Goal: Book appointment/travel/reservation

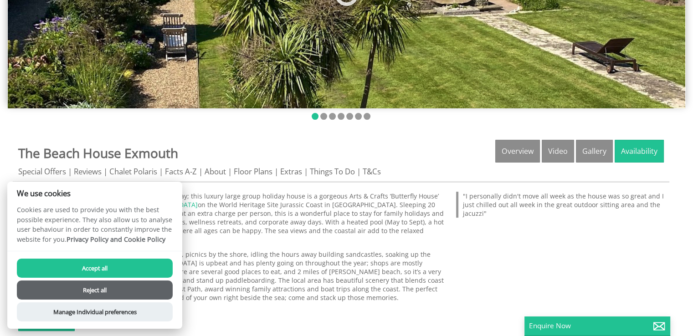
scroll to position [228, 0]
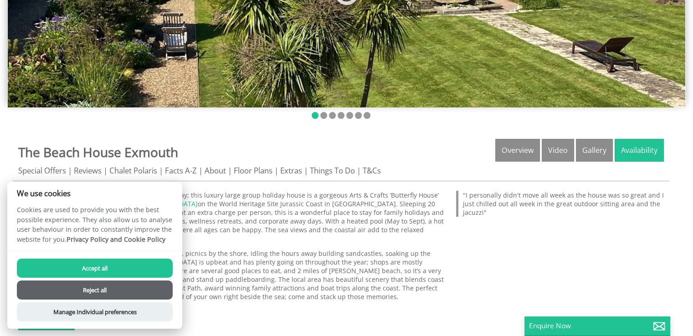
click at [94, 268] on button "Accept all" at bounding box center [95, 268] width 156 height 19
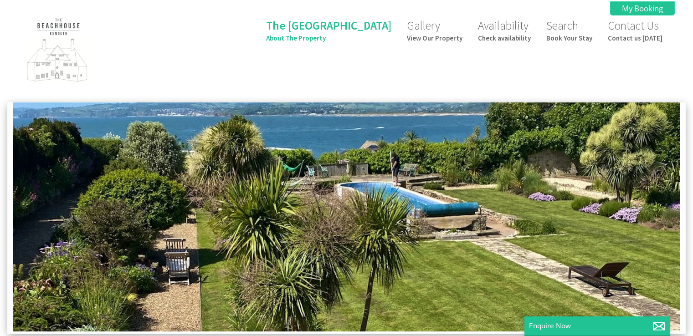
scroll to position [273, 0]
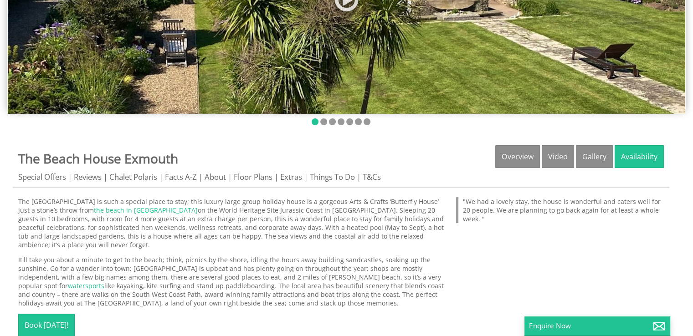
scroll to position [182, 0]
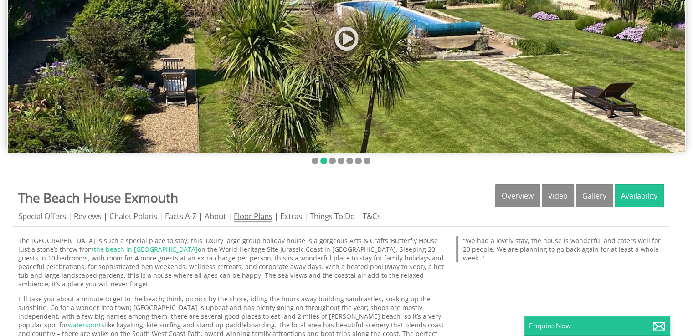
click at [253, 219] on link "Floor Plans" at bounding box center [253, 216] width 39 height 11
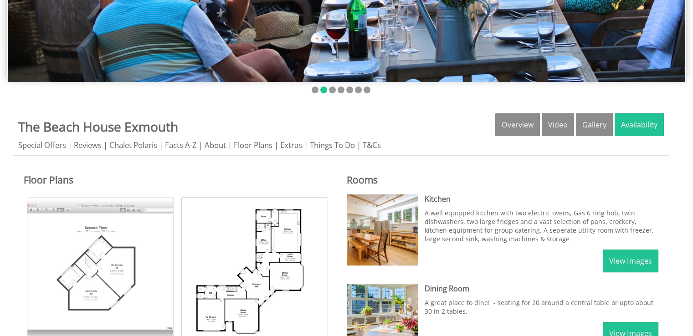
scroll to position [273, 0]
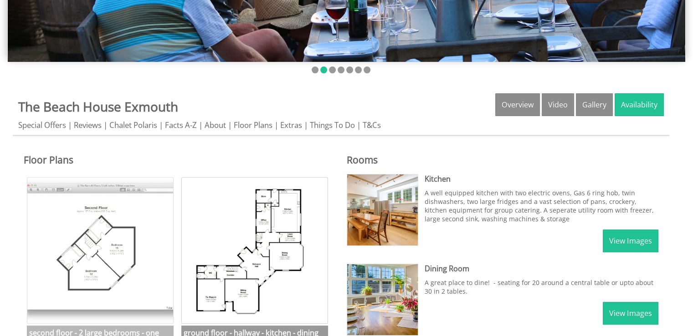
click at [82, 263] on img at bounding box center [100, 250] width 147 height 147
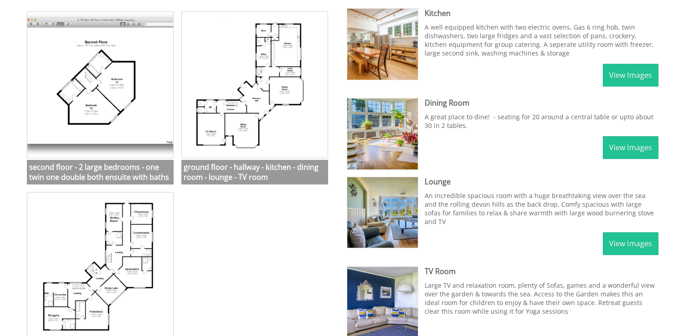
scroll to position [456, 0]
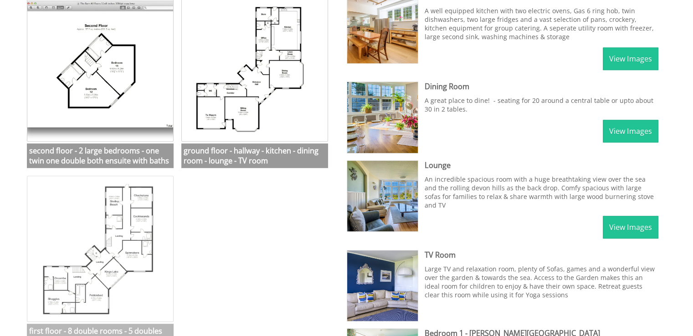
click at [124, 237] on img at bounding box center [100, 249] width 147 height 147
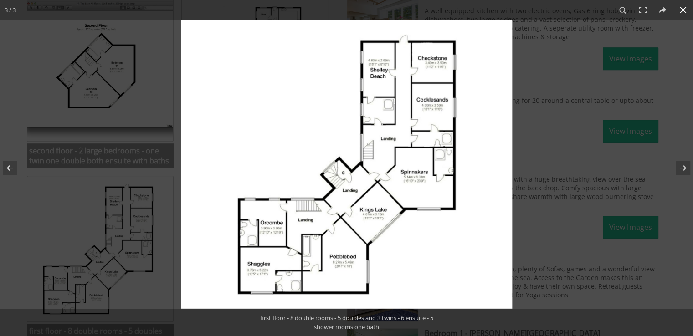
click at [685, 10] on button at bounding box center [683, 10] width 20 height 20
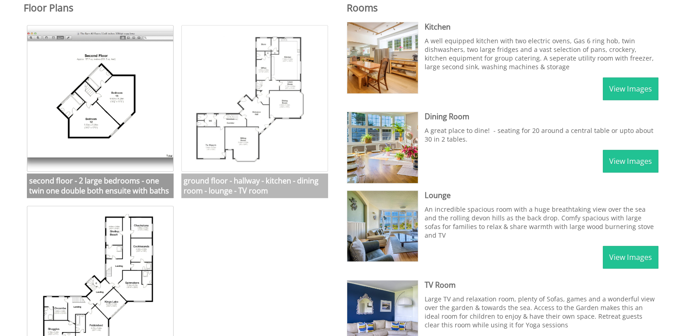
scroll to position [410, 0]
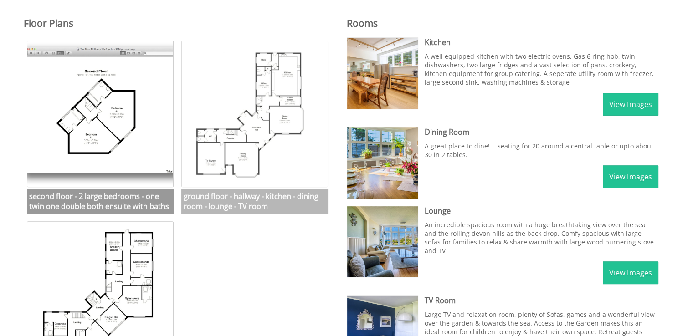
click at [253, 124] on img at bounding box center [254, 114] width 147 height 147
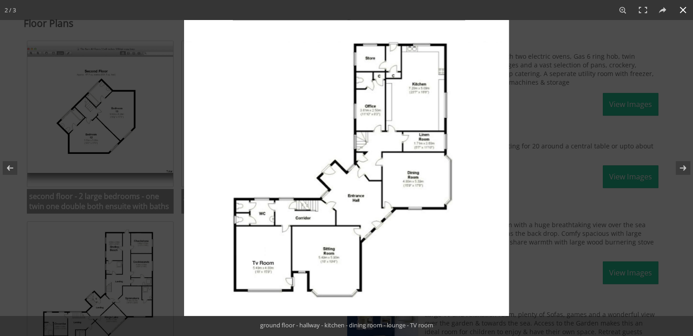
click at [686, 10] on button at bounding box center [683, 10] width 20 height 20
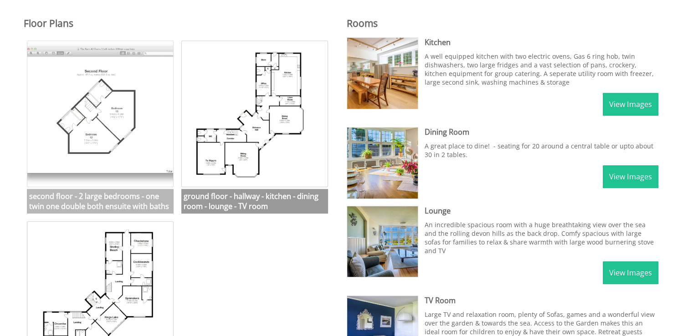
click at [95, 96] on img at bounding box center [100, 114] width 147 height 147
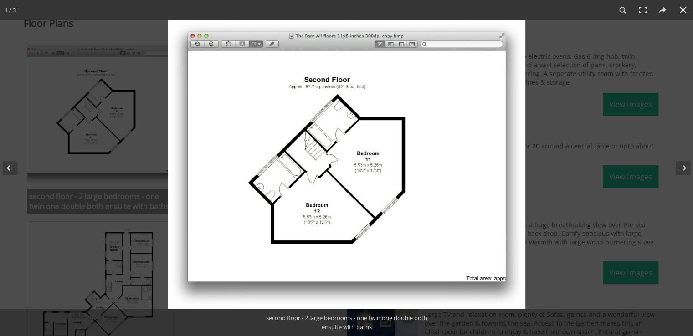
click at [685, 10] on button at bounding box center [683, 10] width 20 height 20
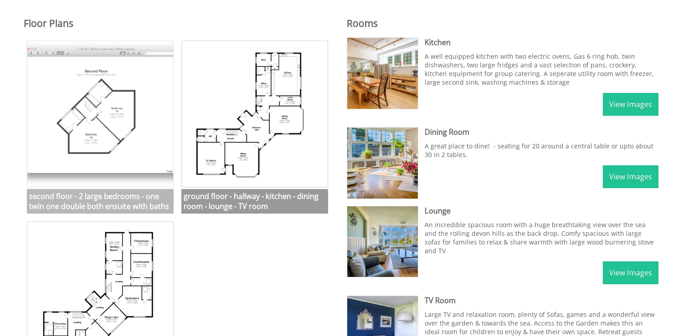
click at [125, 122] on img at bounding box center [100, 114] width 147 height 147
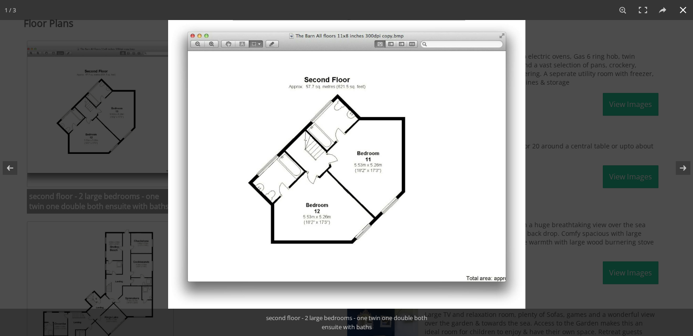
click at [686, 9] on button at bounding box center [683, 10] width 20 height 20
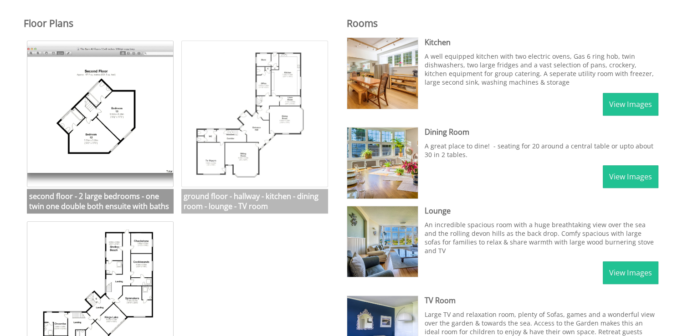
click at [246, 93] on img at bounding box center [254, 114] width 147 height 147
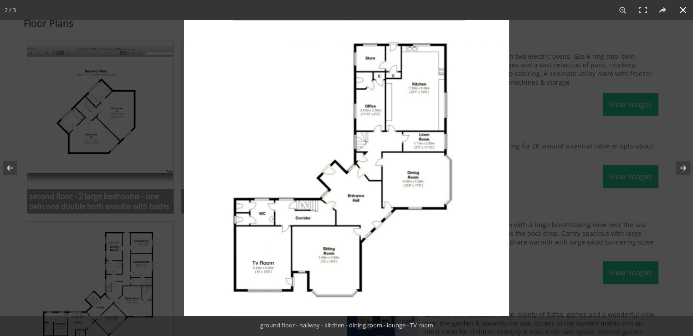
click at [687, 10] on button at bounding box center [683, 10] width 20 height 20
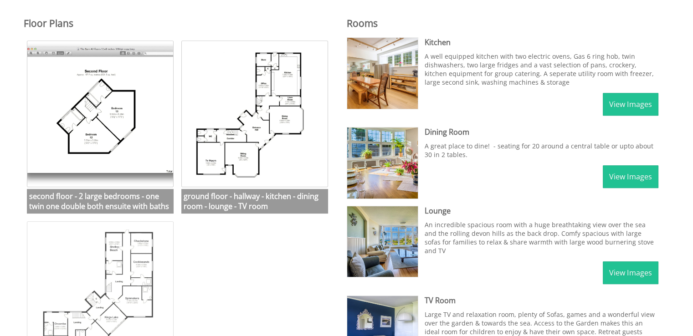
click at [107, 272] on img at bounding box center [100, 295] width 147 height 147
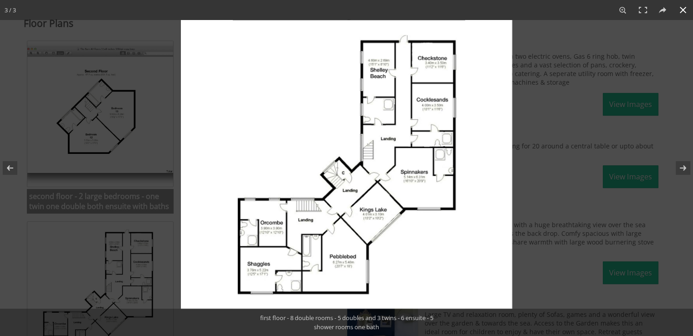
click at [685, 11] on button at bounding box center [683, 10] width 20 height 20
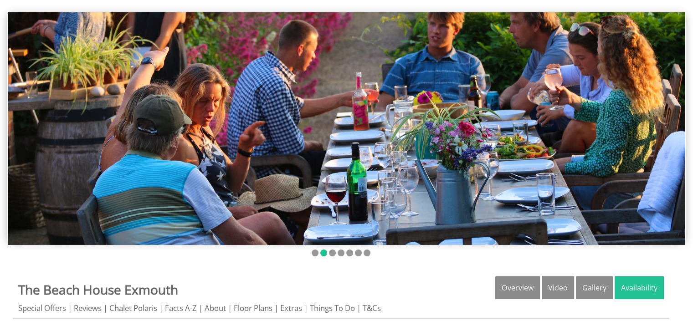
scroll to position [91, 0]
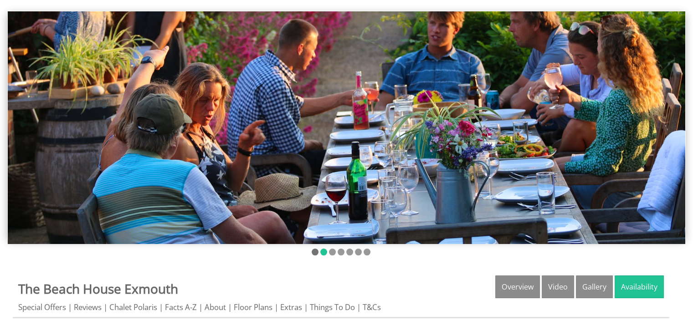
click at [316, 254] on li at bounding box center [315, 252] width 7 height 7
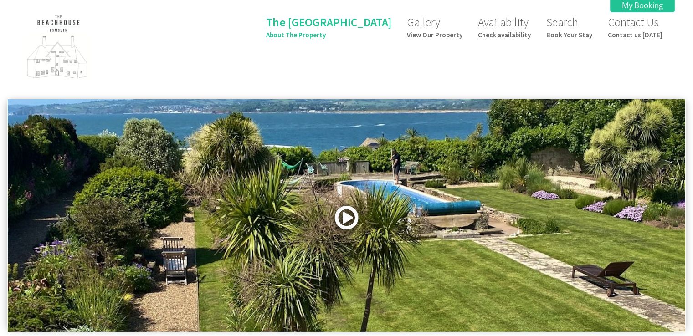
scroll to position [0, 0]
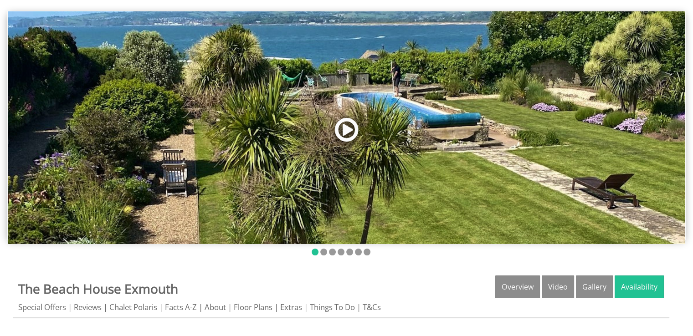
click at [349, 125] on link at bounding box center [346, 132] width 27 height 37
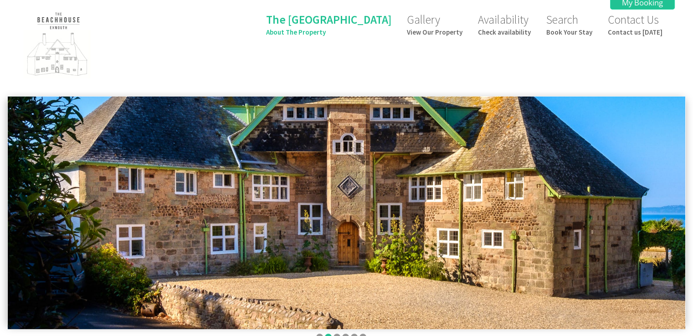
scroll to position [46, 0]
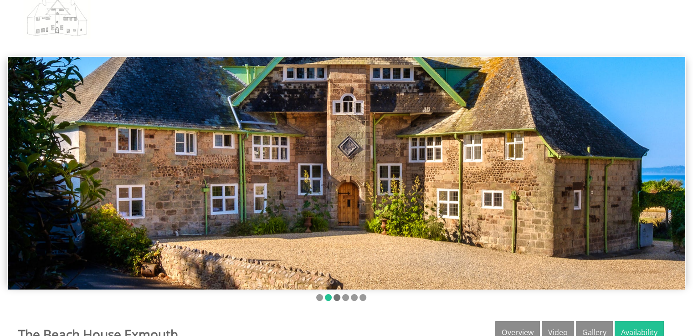
click at [337, 300] on li at bounding box center [337, 297] width 7 height 7
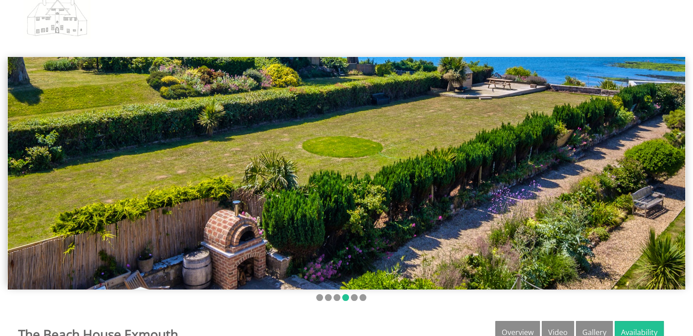
click at [403, 203] on img at bounding box center [347, 173] width 678 height 233
click at [353, 299] on li at bounding box center [354, 297] width 7 height 7
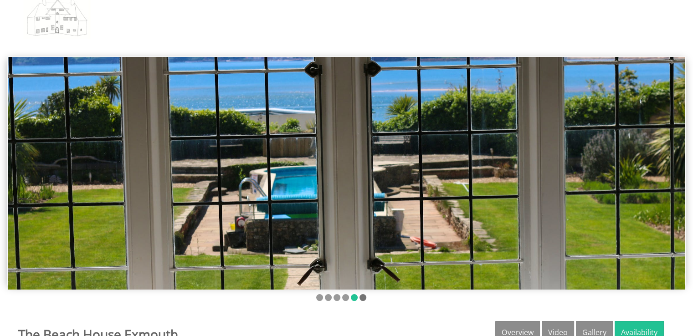
click at [363, 299] on li at bounding box center [363, 297] width 7 height 7
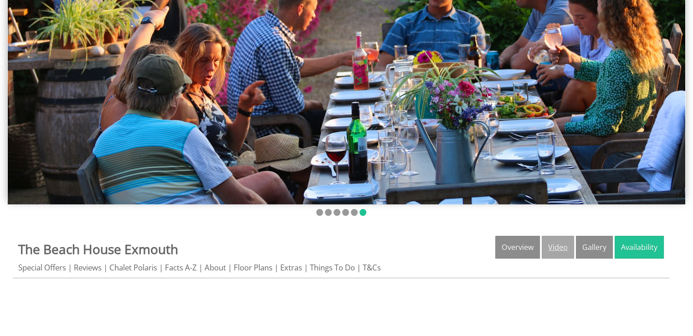
scroll to position [137, 0]
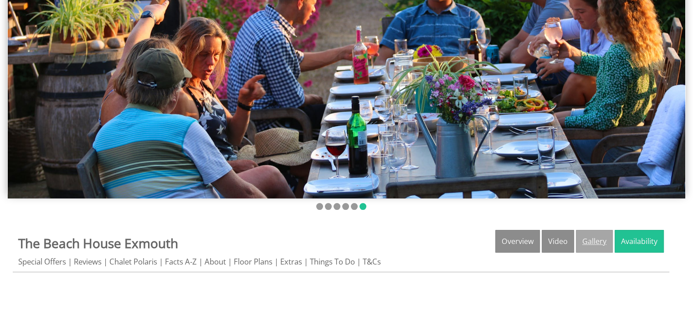
click at [603, 243] on link "Gallery" at bounding box center [594, 241] width 37 height 23
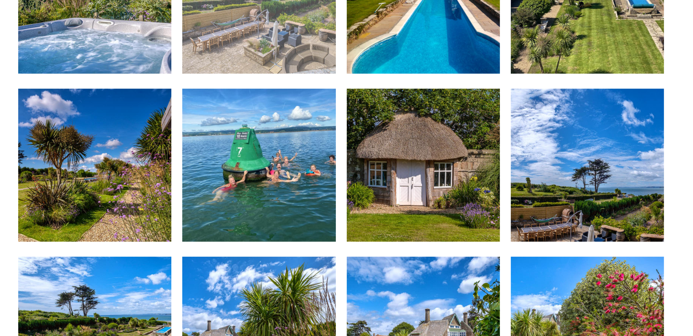
scroll to position [2552, 0]
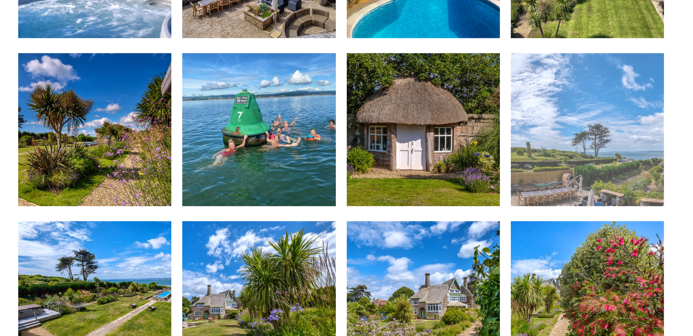
click at [588, 119] on img at bounding box center [587, 129] width 153 height 153
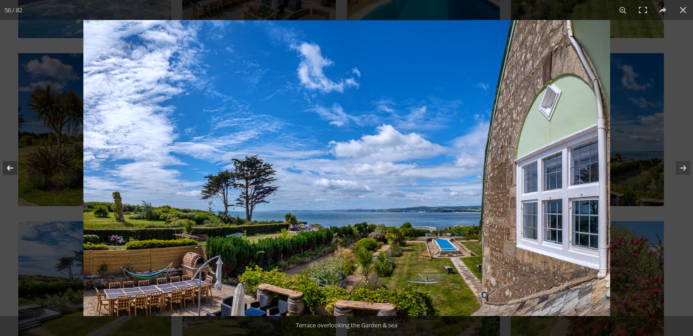
click at [15, 168] on button at bounding box center [16, 168] width 32 height 46
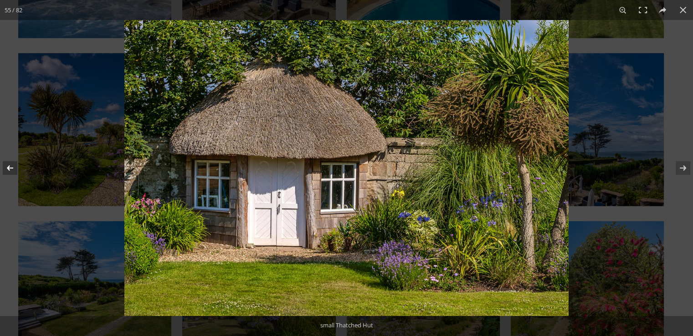
click at [15, 168] on button at bounding box center [16, 168] width 32 height 46
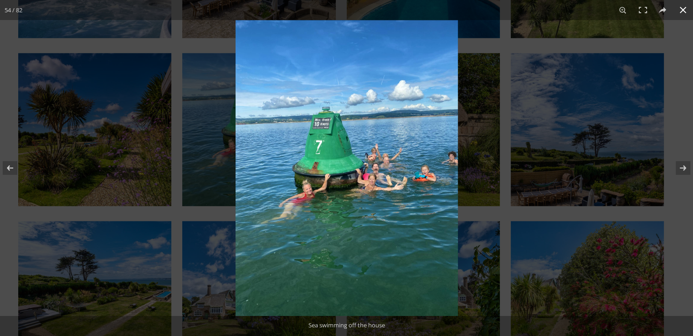
click at [686, 10] on button at bounding box center [683, 10] width 20 height 20
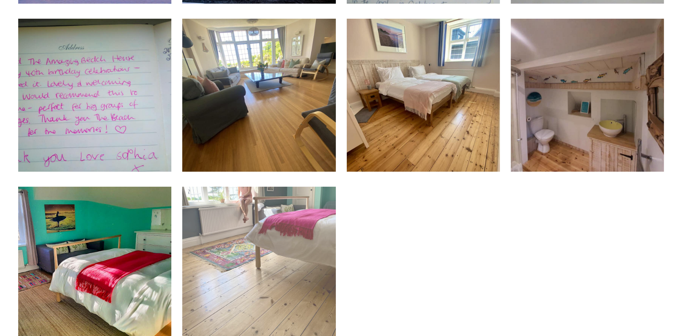
scroll to position [3601, 0]
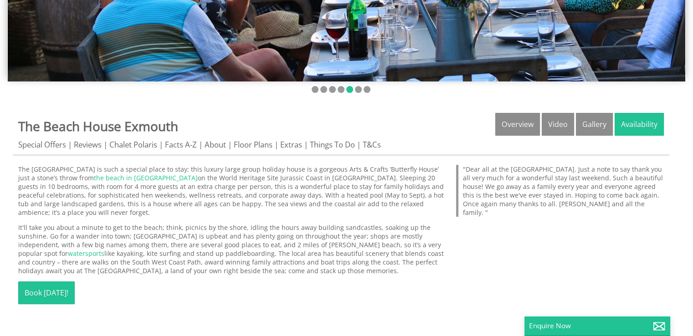
scroll to position [365, 0]
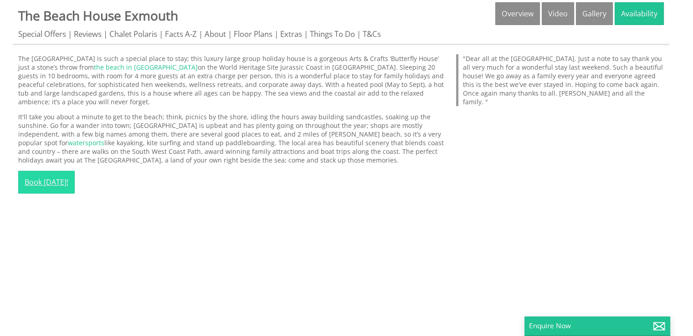
click at [55, 180] on link "Book [DATE]!" at bounding box center [46, 182] width 57 height 23
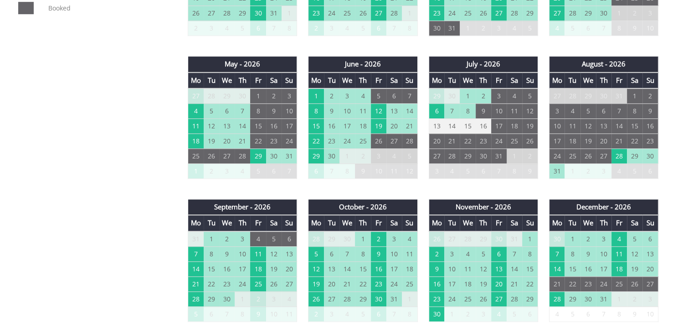
scroll to position [638, 0]
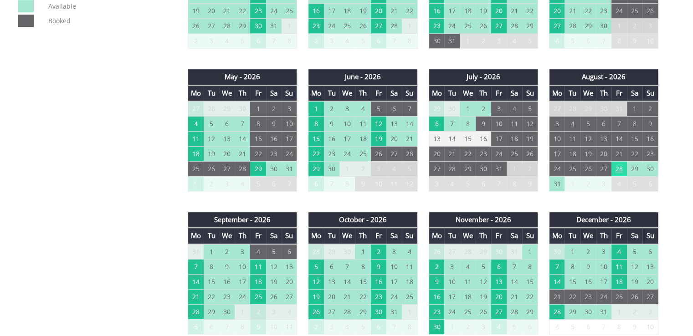
click at [621, 165] on td "28" at bounding box center [619, 168] width 15 height 15
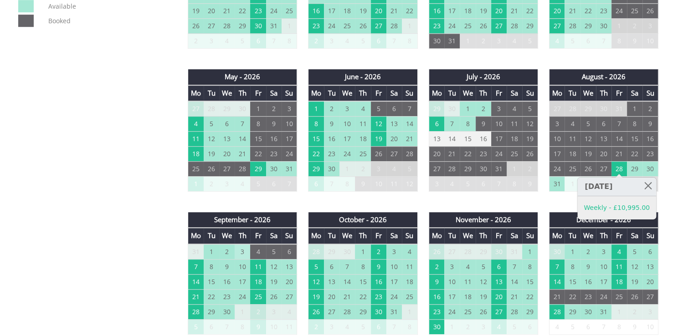
click at [242, 249] on td "3" at bounding box center [242, 251] width 15 height 15
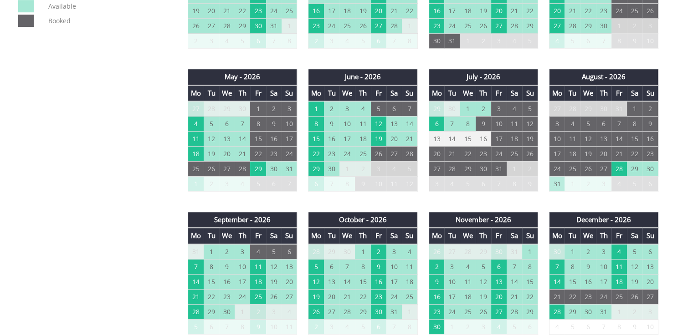
click at [556, 180] on td "31" at bounding box center [556, 183] width 15 height 15
click at [558, 183] on td "31" at bounding box center [556, 183] width 15 height 15
click at [191, 263] on td "7" at bounding box center [195, 266] width 15 height 15
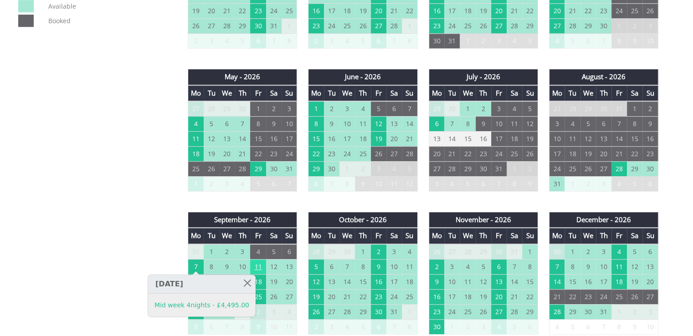
click at [261, 268] on td "11" at bounding box center [257, 266] width 15 height 15
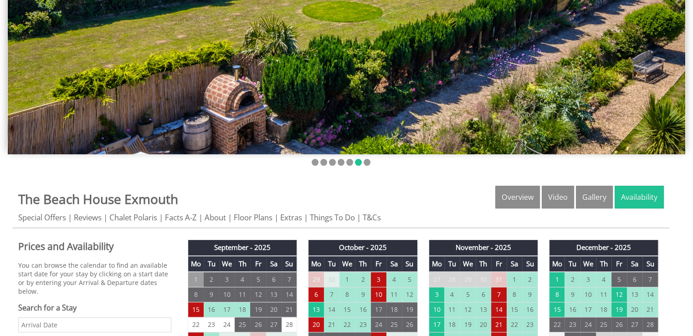
scroll to position [182, 0]
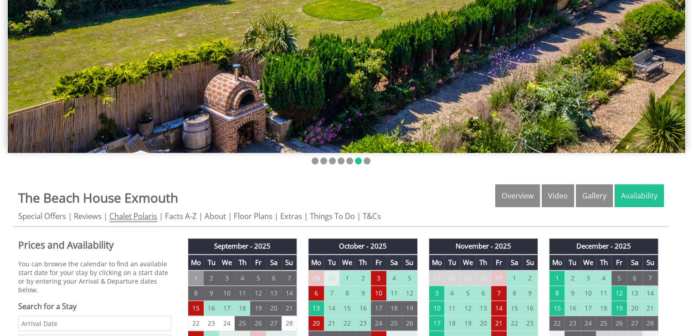
click at [130, 218] on link "Chalet Polaris" at bounding box center [133, 216] width 48 height 11
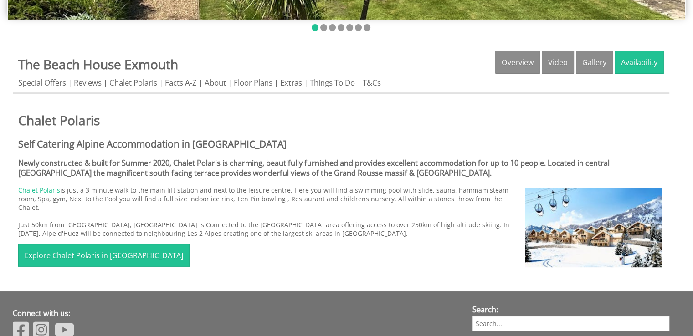
scroll to position [228, 0]
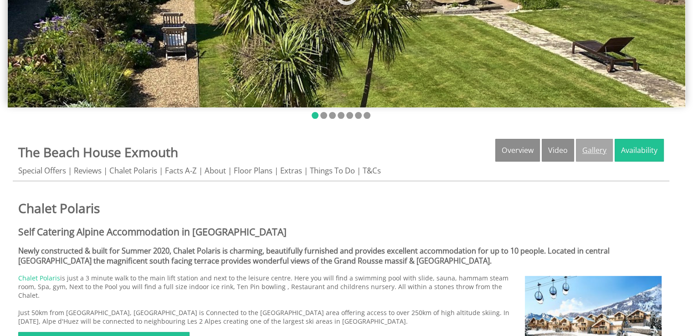
click at [586, 151] on link "Gallery" at bounding box center [594, 150] width 37 height 23
